Goal: Information Seeking & Learning: Find specific fact

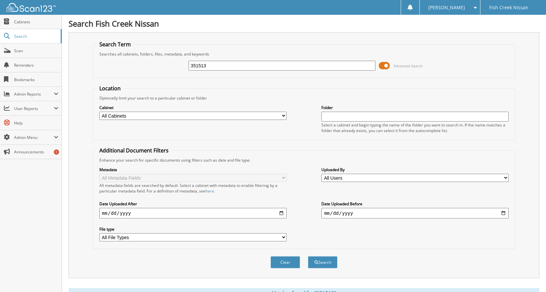
click at [253, 68] on input "351513" at bounding box center [282, 66] width 187 height 10
type input "25061819"
click at [308, 256] on button "Search" at bounding box center [323, 262] width 30 height 12
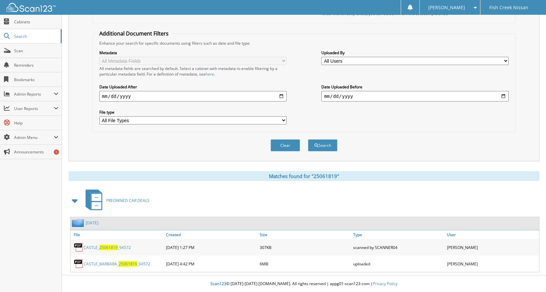
click at [115, 244] on span "25061819" at bounding box center [108, 247] width 18 height 6
click at [136, 264] on span "25061819" at bounding box center [128, 264] width 18 height 6
